Goal: Browse casually

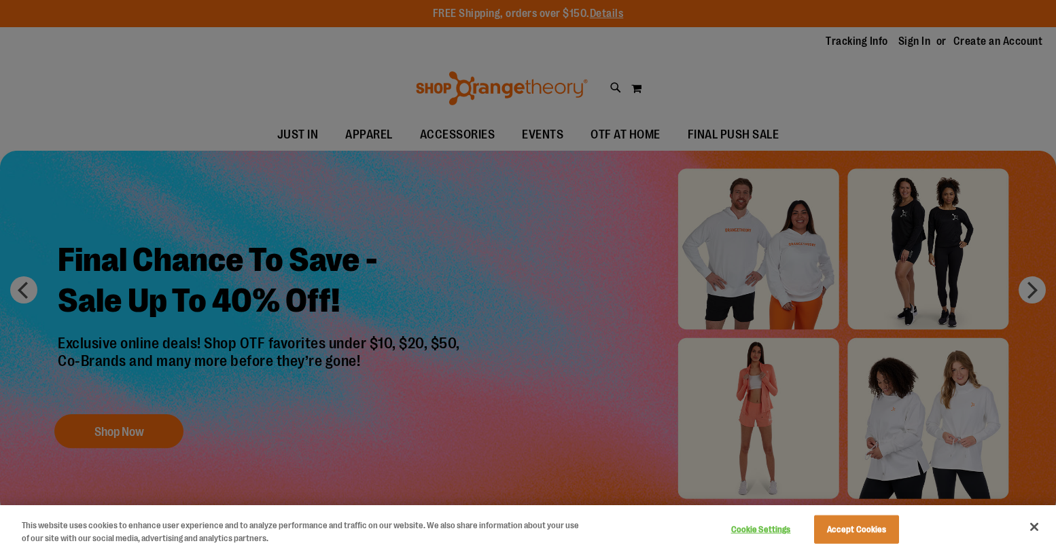
click at [127, 351] on div at bounding box center [528, 276] width 1056 height 552
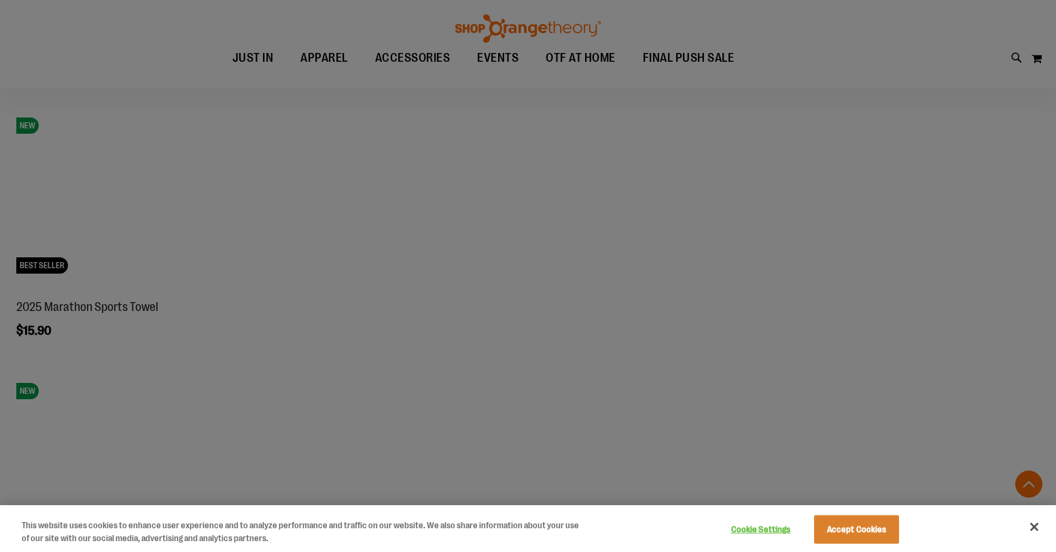
scroll to position [2154, 0]
click at [853, 524] on button "Accept Cookies" at bounding box center [856, 530] width 85 height 29
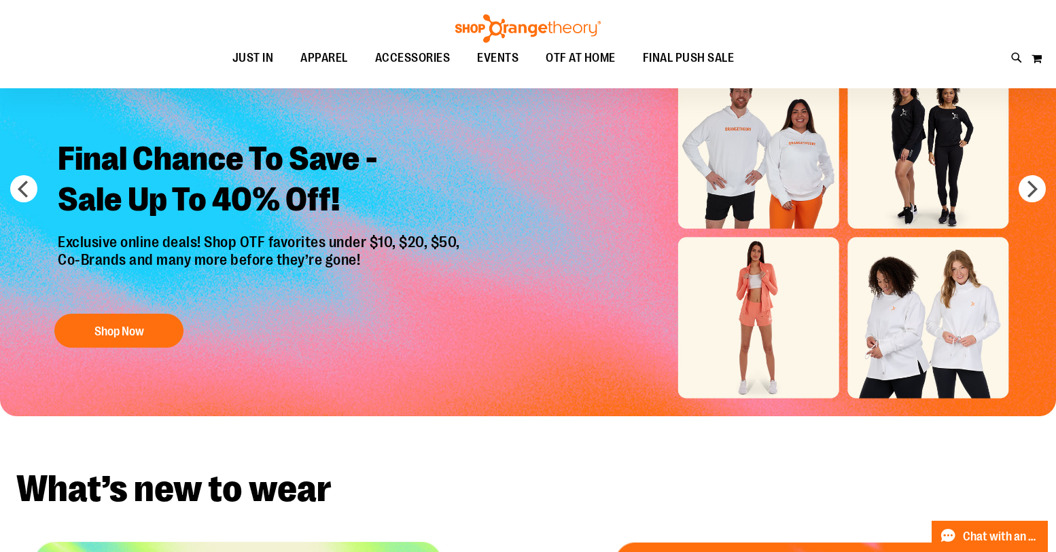
scroll to position [0, 0]
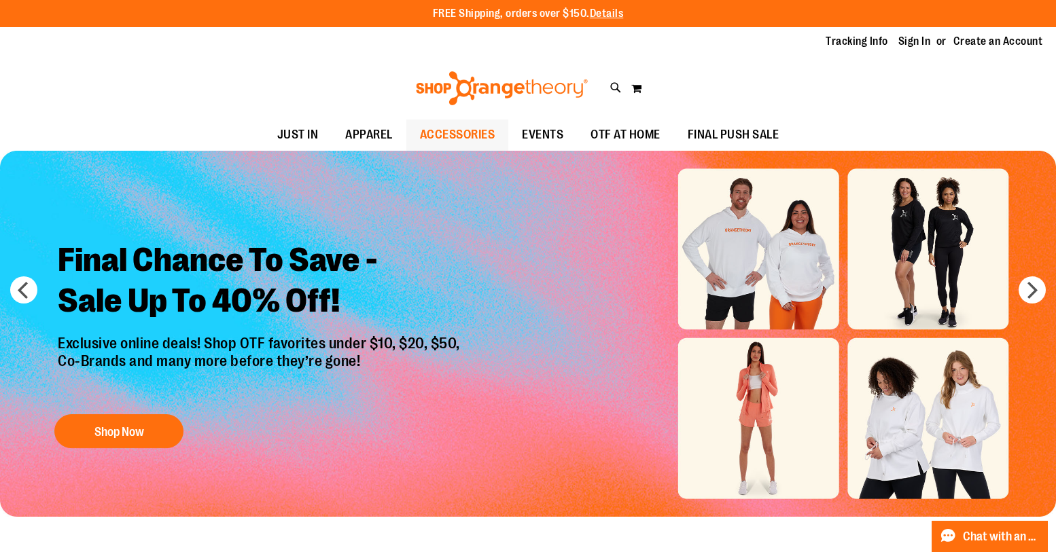
click at [426, 139] on span "ACCESSORIES" at bounding box center [457, 135] width 75 height 31
click at [420, 133] on span "ACCESSORIES" at bounding box center [457, 135] width 75 height 31
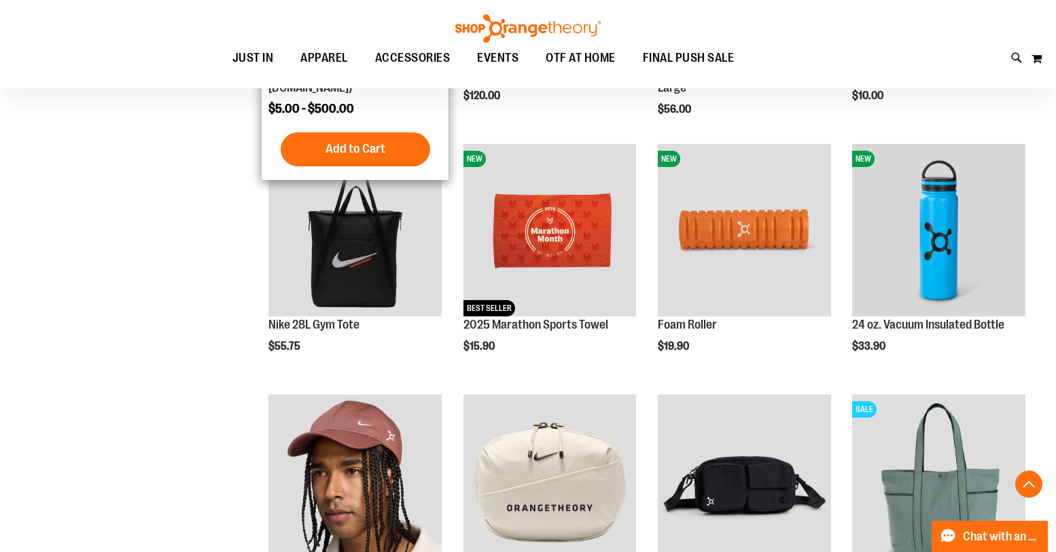
scroll to position [425, 0]
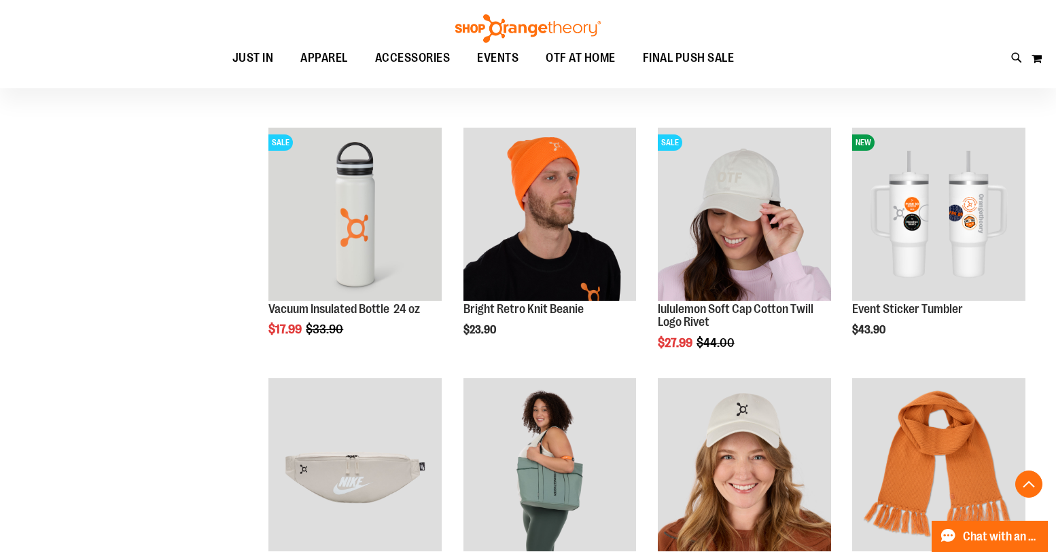
scroll to position [951, 0]
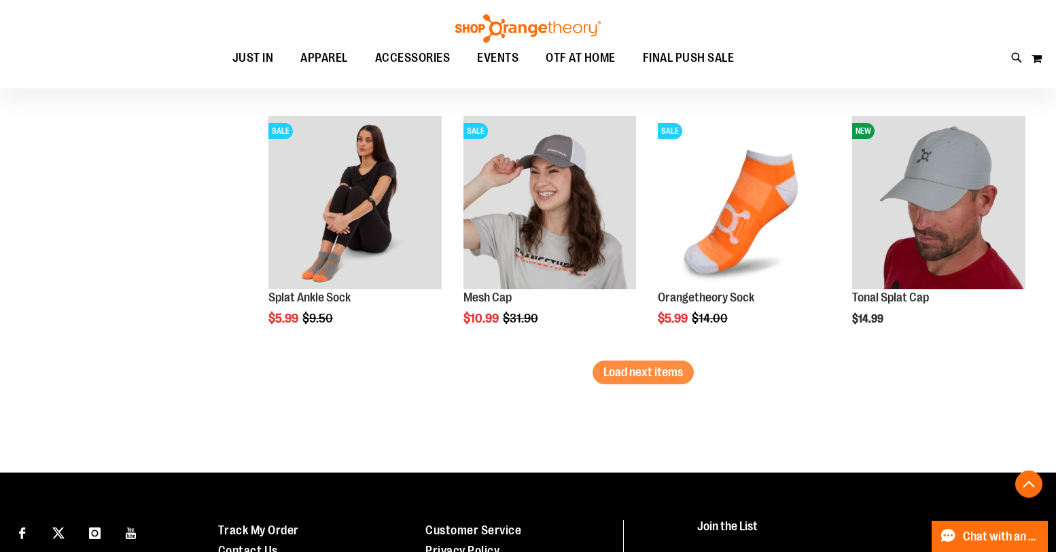
scroll to position [2223, 0]
